Goal: Task Accomplishment & Management: Use online tool/utility

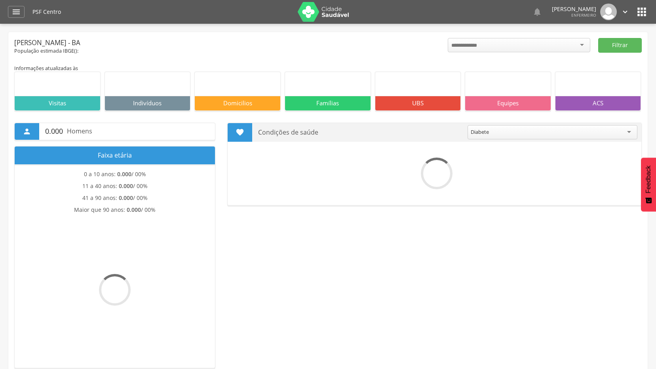
click at [18, 6] on div "" at bounding box center [16, 12] width 17 height 12
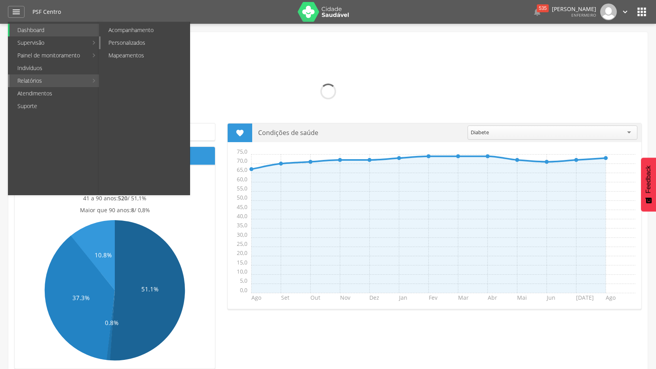
click at [136, 46] on link "Personalizados" at bounding box center [145, 42] width 89 height 13
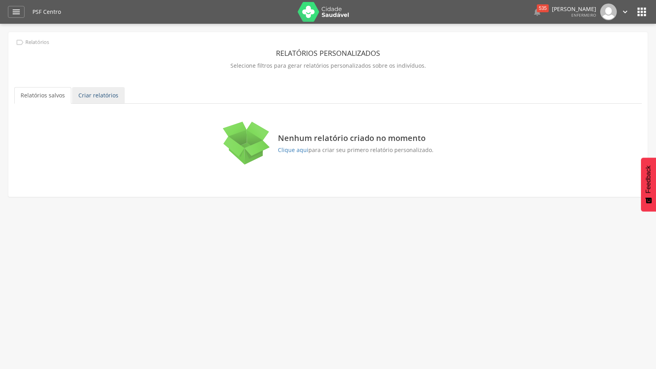
click at [99, 98] on link "Criar relatórios" at bounding box center [98, 95] width 53 height 17
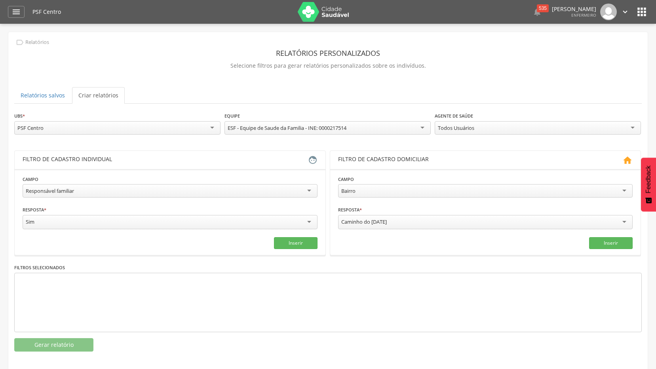
click at [189, 189] on div "Responsável familiar" at bounding box center [170, 190] width 295 height 13
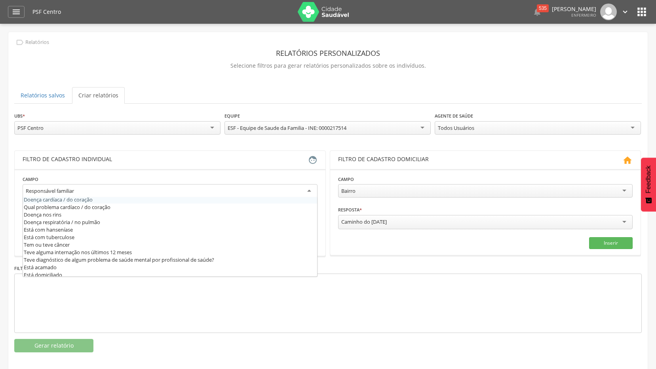
scroll to position [317, 0]
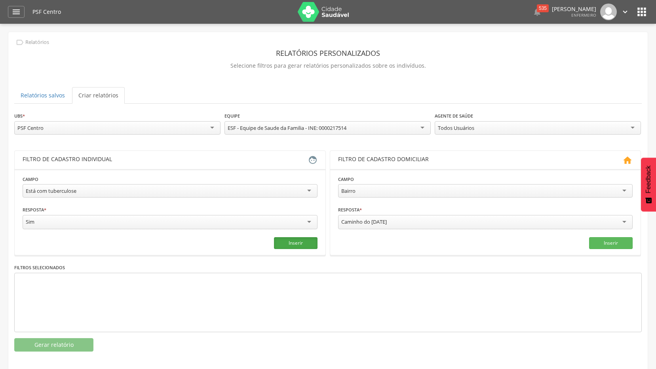
click at [297, 246] on button "Inserir" at bounding box center [296, 243] width 44 height 12
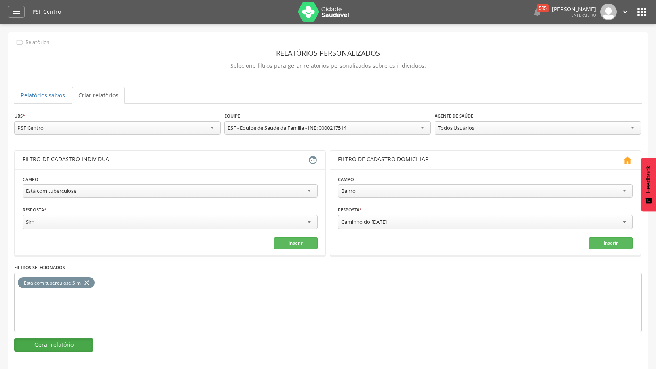
click at [61, 338] on button "Gerar relatório" at bounding box center [53, 344] width 79 height 13
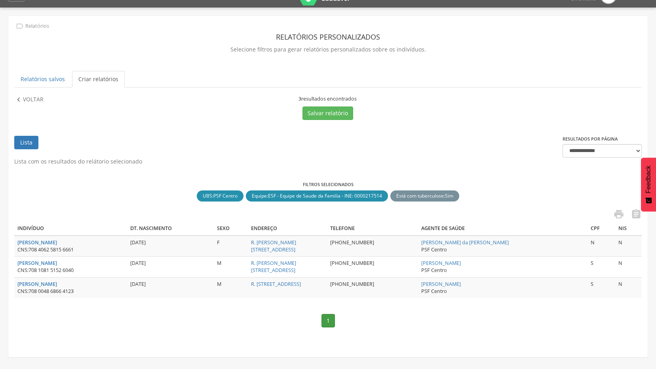
scroll to position [24, 0]
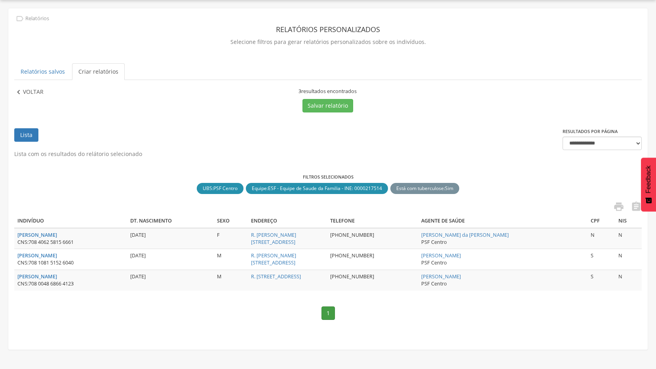
click at [21, 92] on icon "" at bounding box center [18, 92] width 9 height 9
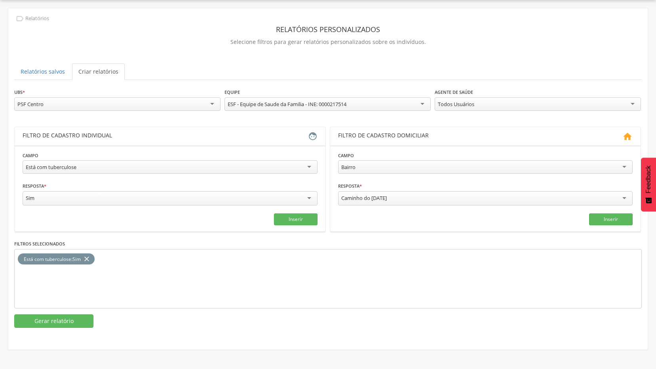
click at [308, 167] on div "Está com tuberculose" at bounding box center [170, 166] width 295 height 13
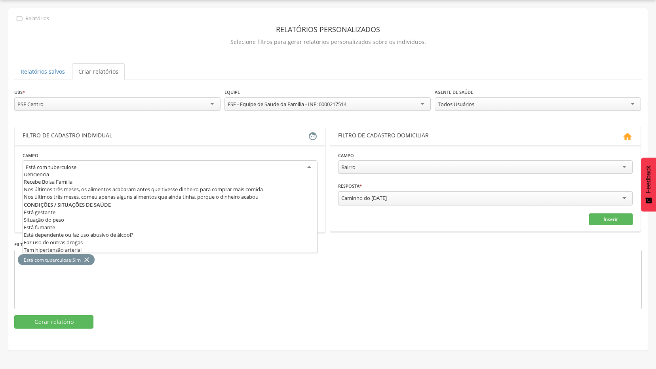
scroll to position [198, 0]
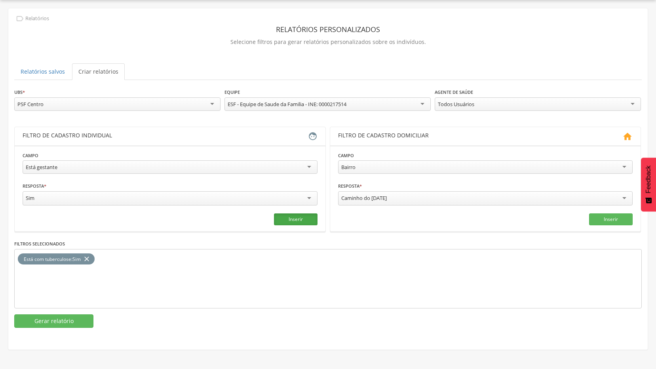
click at [306, 216] on button "Inserir" at bounding box center [296, 219] width 44 height 12
click at [88, 255] on icon "close" at bounding box center [87, 258] width 8 height 11
click at [53, 323] on button "Gerar relatório" at bounding box center [53, 320] width 79 height 13
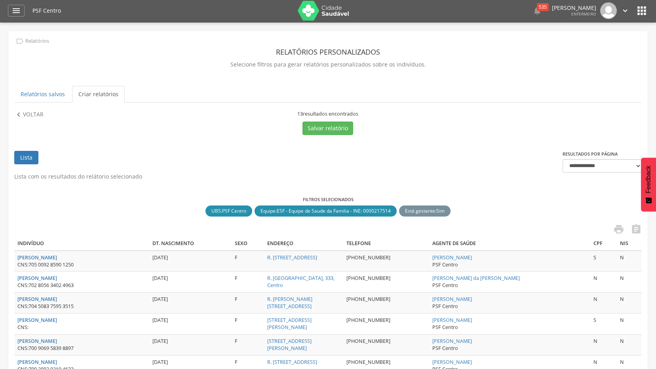
scroll to position [0, 0]
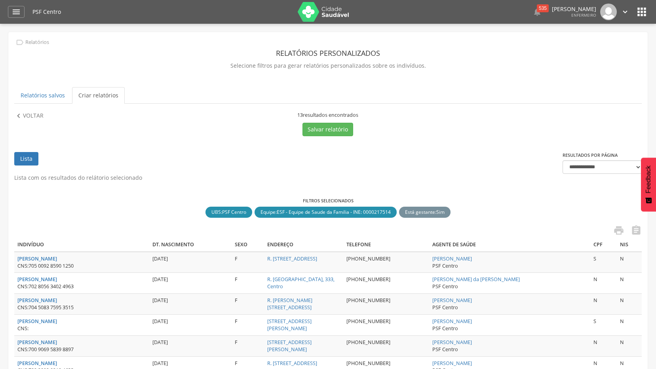
click at [623, 10] on icon "" at bounding box center [624, 12] width 9 height 9
click at [576, 46] on link "Sair" at bounding box center [597, 46] width 63 height 10
